Goal: Task Accomplishment & Management: Manage account settings

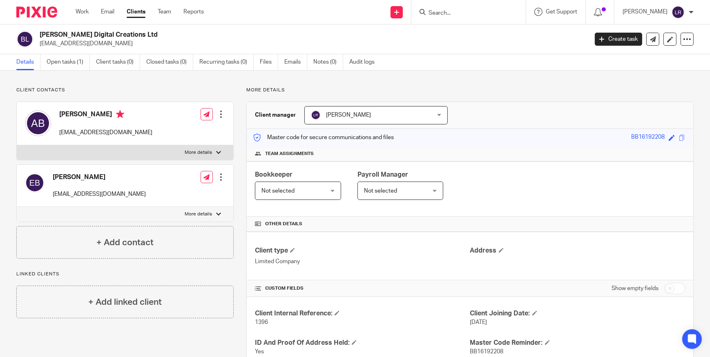
scroll to position [397, 0]
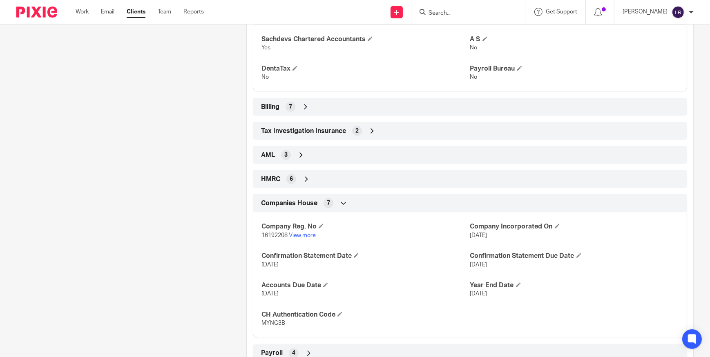
click at [463, 6] on div at bounding box center [468, 12] width 114 height 24
click at [461, 11] on input "Search" at bounding box center [463, 13] width 73 height 7
type input "torell"
click button "submit" at bounding box center [0, 0] width 0 height 0
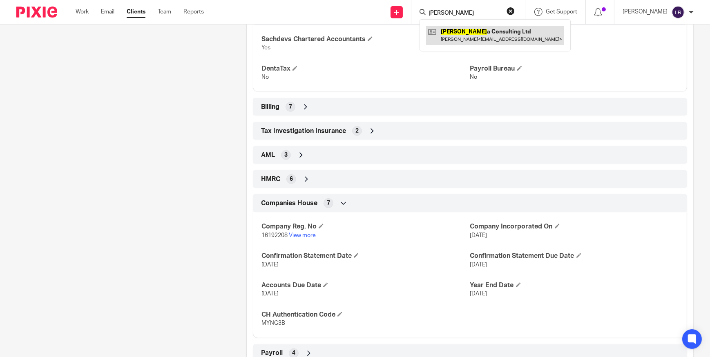
click at [468, 29] on link at bounding box center [495, 35] width 138 height 19
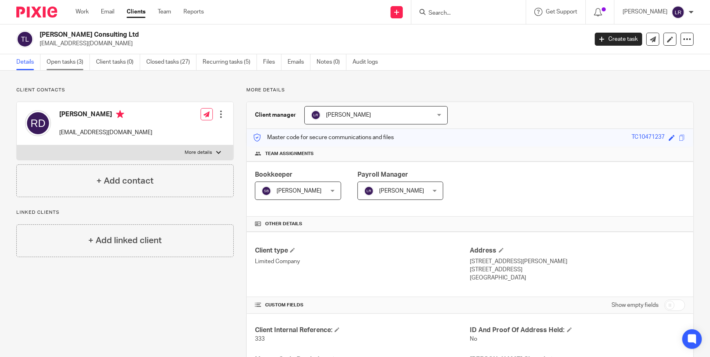
click at [62, 65] on link "Open tasks (3)" at bounding box center [68, 62] width 43 height 16
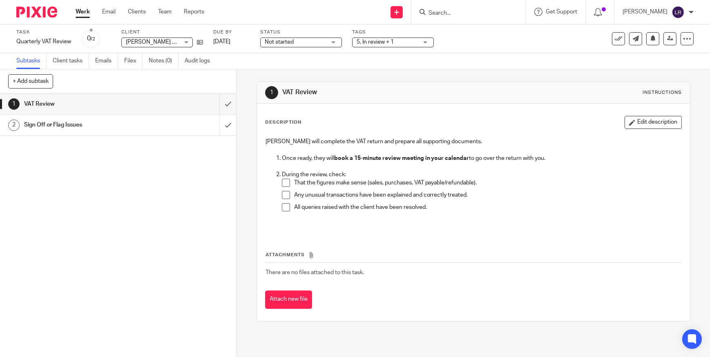
click at [282, 182] on span at bounding box center [286, 183] width 8 height 8
click at [282, 194] on span at bounding box center [286, 195] width 8 height 8
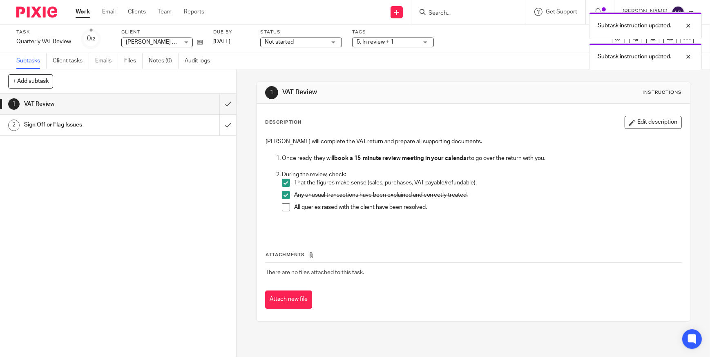
click at [283, 206] on span at bounding box center [286, 207] width 8 height 8
click at [171, 127] on div "Sign Off or Flag Issues" at bounding box center [117, 125] width 187 height 12
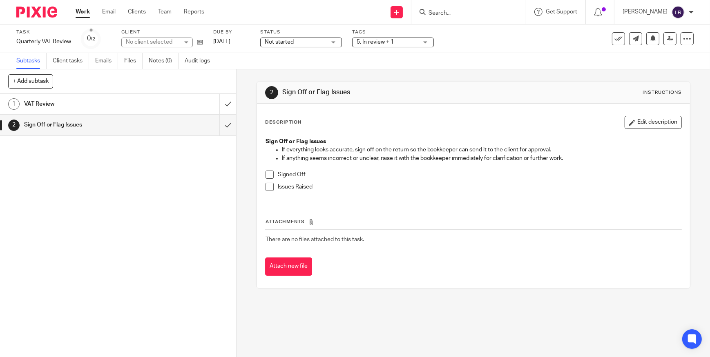
click at [265, 171] on div "Sign Off or Flag Issues If everything looks accurate, sign off on the return so…" at bounding box center [473, 167] width 424 height 68
click at [266, 174] on span at bounding box center [269, 175] width 8 height 8
click at [614, 41] on icon at bounding box center [618, 39] width 8 height 8
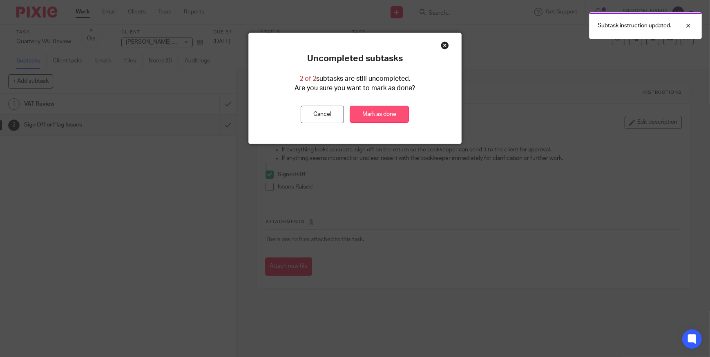
click at [380, 113] on link "Mark as done" at bounding box center [378, 115] width 59 height 18
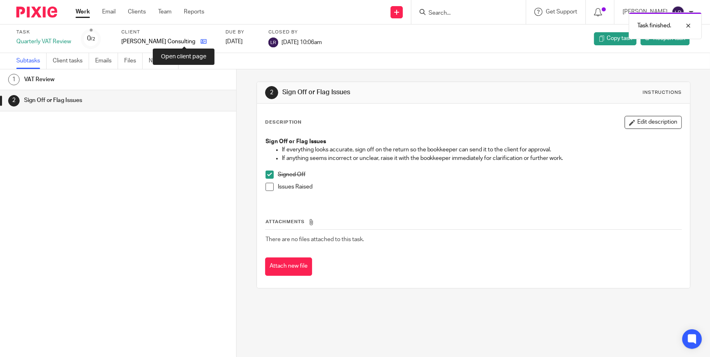
click at [200, 41] on icon at bounding box center [203, 41] width 6 height 6
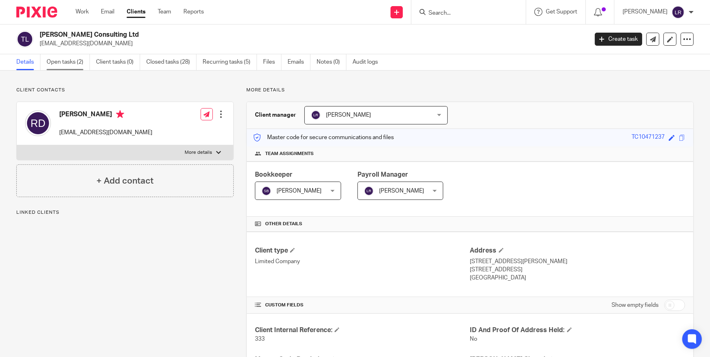
click at [64, 63] on link "Open tasks (2)" at bounding box center [68, 62] width 43 height 16
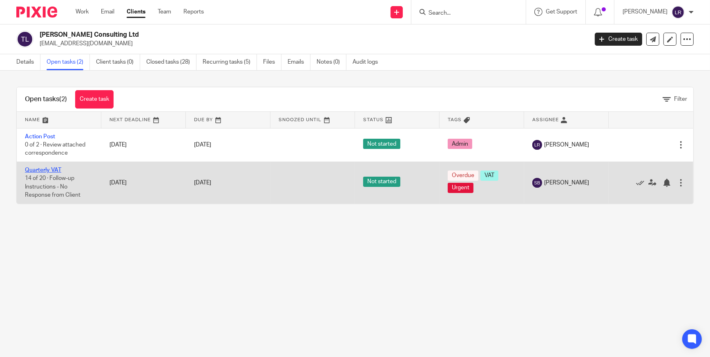
click at [44, 170] on link "Quarterly VAT" at bounding box center [43, 170] width 36 height 6
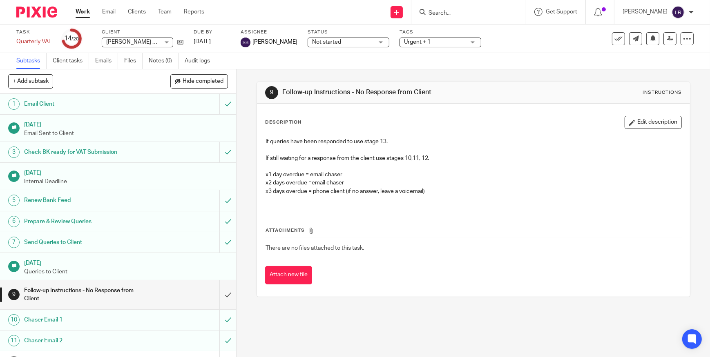
scroll to position [185, 0]
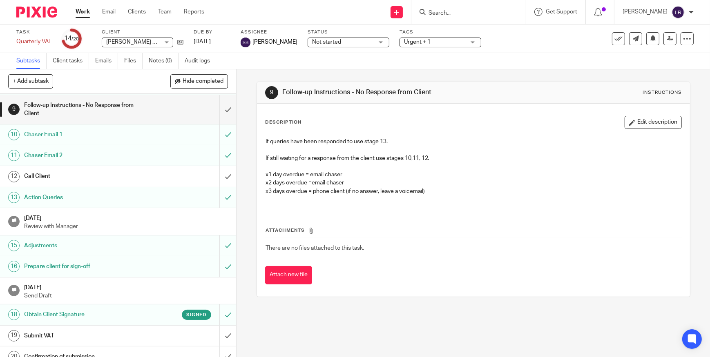
click at [131, 311] on h1 "Obtain Client Signature" at bounding box center [86, 315] width 125 height 12
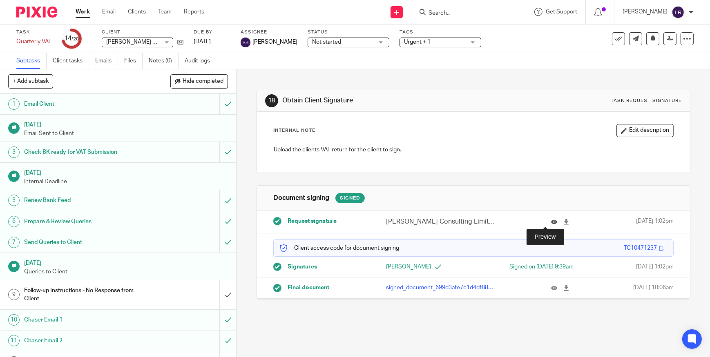
click at [551, 221] on icon at bounding box center [554, 222] width 6 height 6
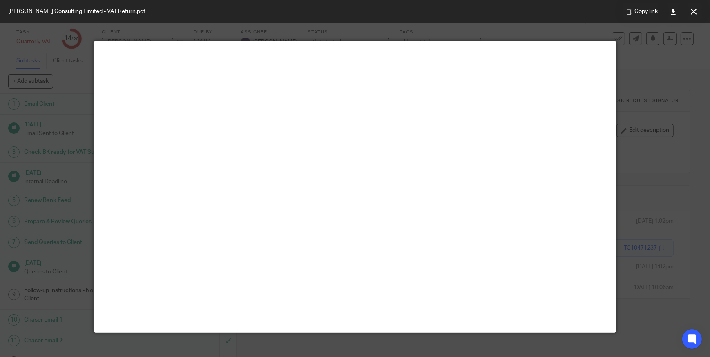
scroll to position [57, 0]
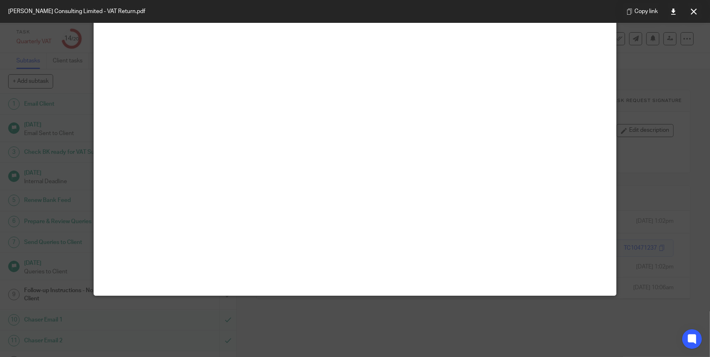
click at [690, 10] on icon at bounding box center [693, 12] width 6 height 6
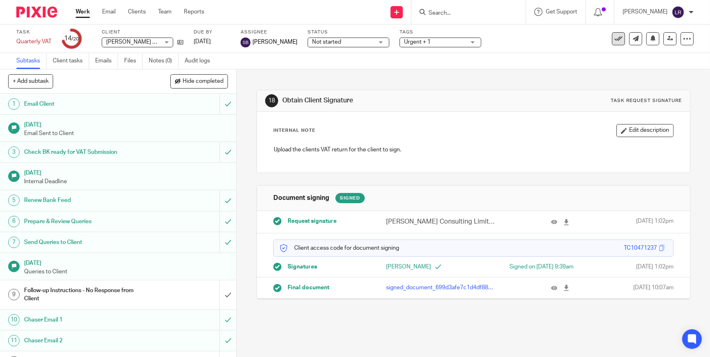
click at [614, 38] on icon at bounding box center [618, 39] width 8 height 8
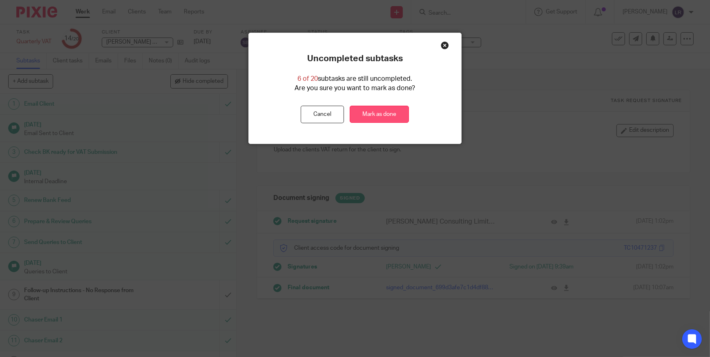
click at [374, 116] on link "Mark as done" at bounding box center [378, 115] width 59 height 18
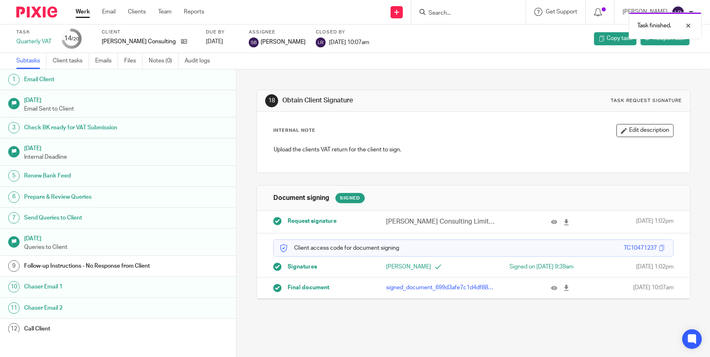
click at [34, 11] on img at bounding box center [36, 12] width 41 height 11
click at [464, 13] on div "Task finished." at bounding box center [528, 23] width 347 height 31
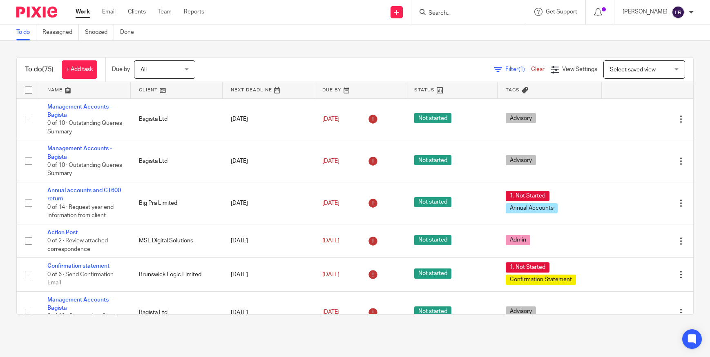
click at [462, 15] on input "Search" at bounding box center [463, 13] width 73 height 7
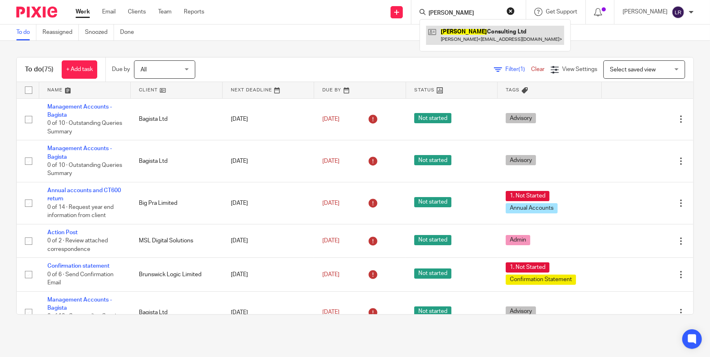
type input "[PERSON_NAME]"
click at [460, 40] on link at bounding box center [495, 35] width 138 height 19
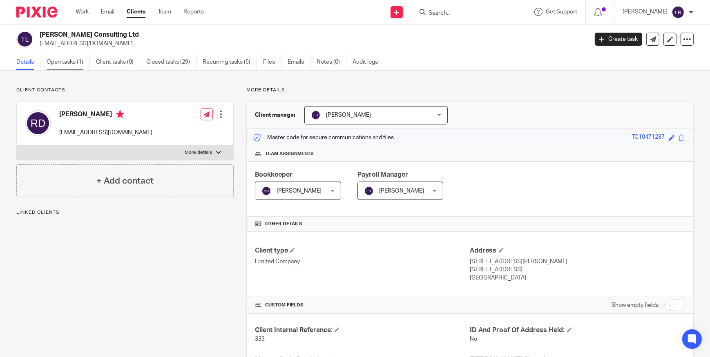
click at [63, 61] on link "Open tasks (1)" at bounding box center [68, 62] width 43 height 16
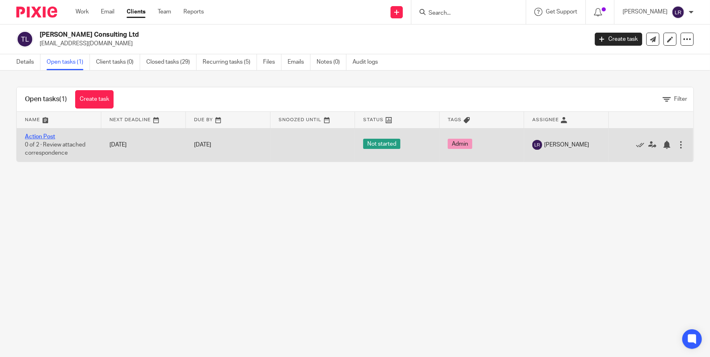
click at [41, 136] on link "Action Post" at bounding box center [40, 137] width 30 height 6
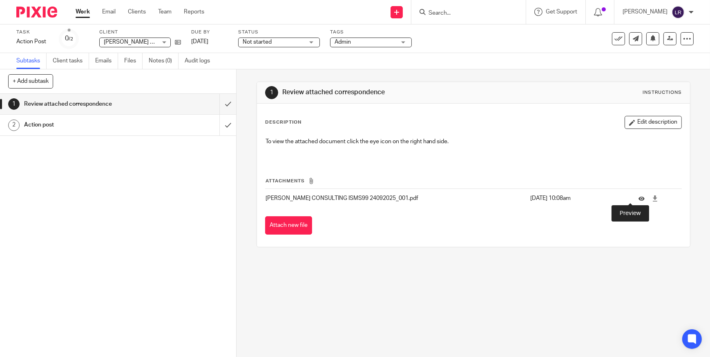
click at [630, 198] on td at bounding box center [655, 199] width 51 height 20
click at [638, 197] on icon at bounding box center [641, 199] width 6 height 6
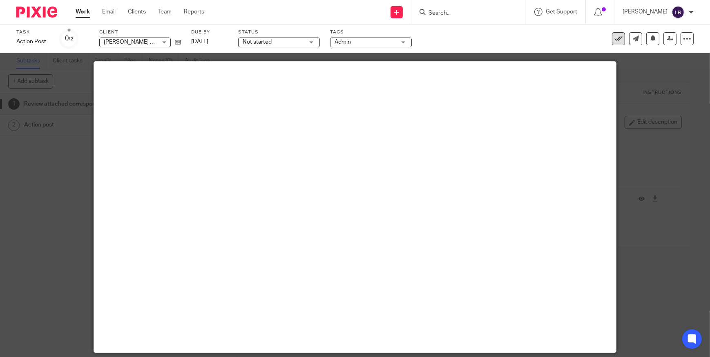
click at [616, 40] on icon at bounding box center [618, 39] width 8 height 8
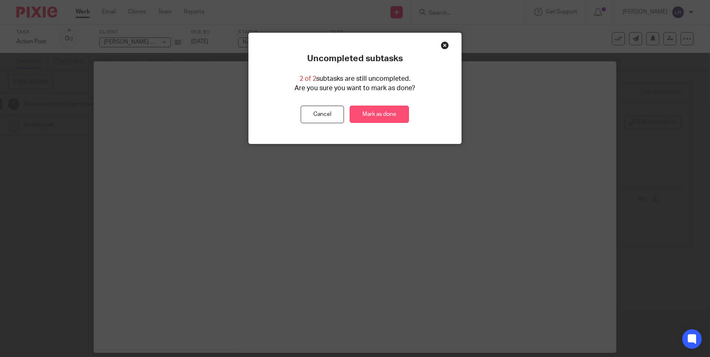
drag, startPoint x: 378, startPoint y: 110, endPoint x: 387, endPoint y: 116, distance: 10.5
click at [378, 110] on link "Mark as done" at bounding box center [378, 115] width 59 height 18
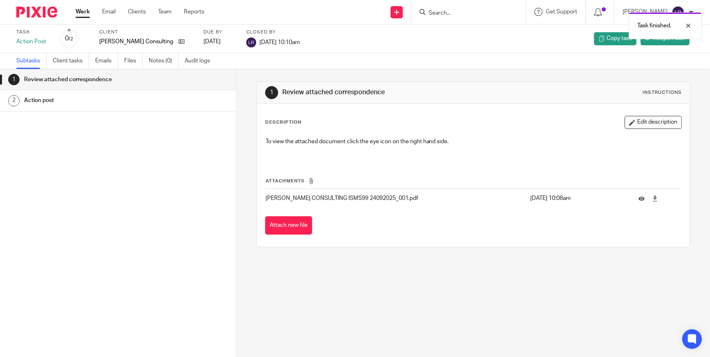
drag, startPoint x: 44, startPoint y: 14, endPoint x: 80, endPoint y: 28, distance: 39.0
click at [44, 14] on img at bounding box center [36, 12] width 41 height 11
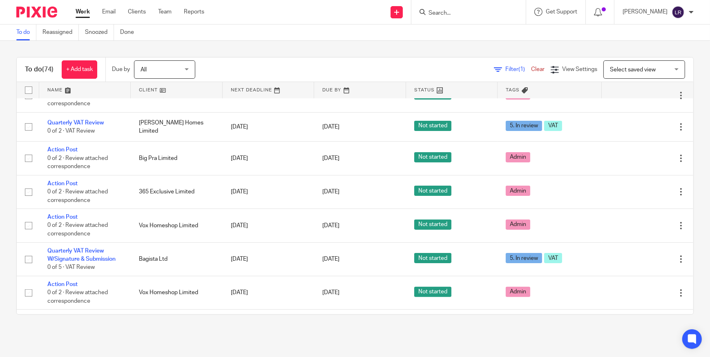
scroll to position [371, 0]
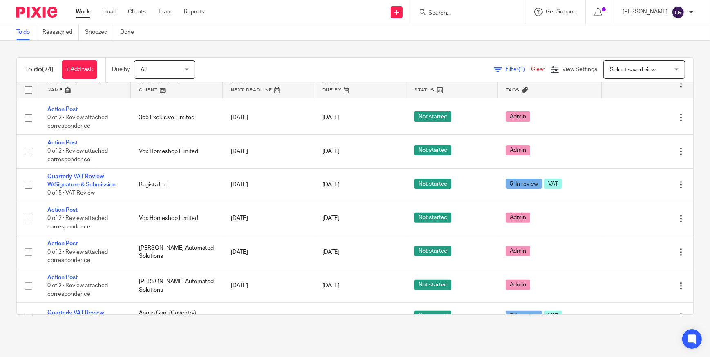
click at [447, 15] on input "Search" at bounding box center [463, 13] width 73 height 7
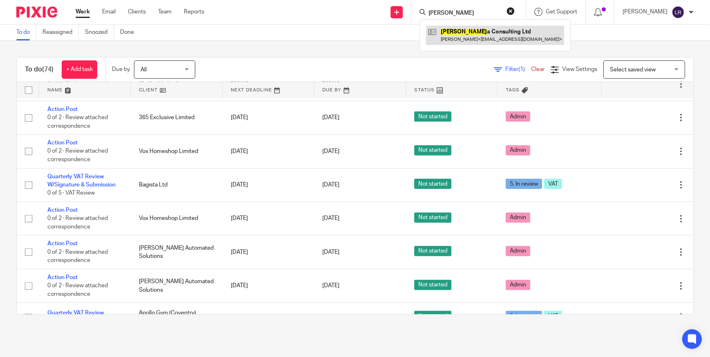
type input "torell"
click at [471, 39] on link at bounding box center [495, 35] width 138 height 19
